Goal: Transaction & Acquisition: Book appointment/travel/reservation

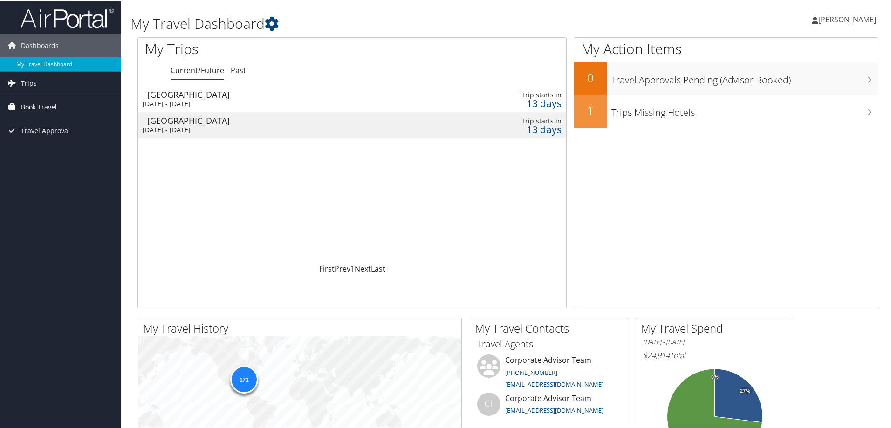
click at [29, 105] on span "Book Travel" at bounding box center [39, 106] width 36 height 23
click at [37, 151] on link "Book/Manage Online Trips" at bounding box center [60, 153] width 121 height 14
